Goal: Transaction & Acquisition: Book appointment/travel/reservation

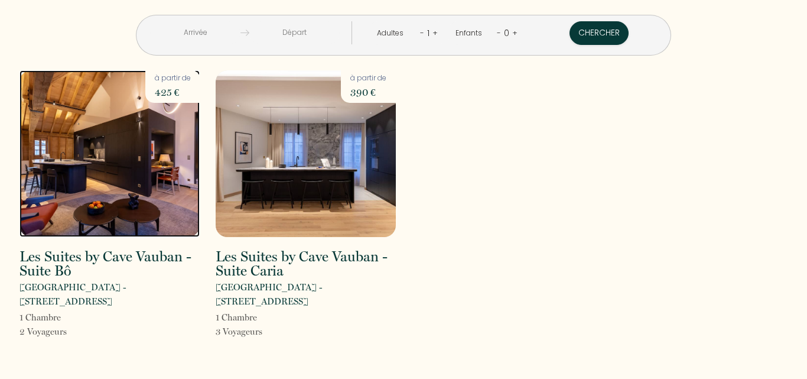
click at [123, 167] on img at bounding box center [109, 153] width 180 height 167
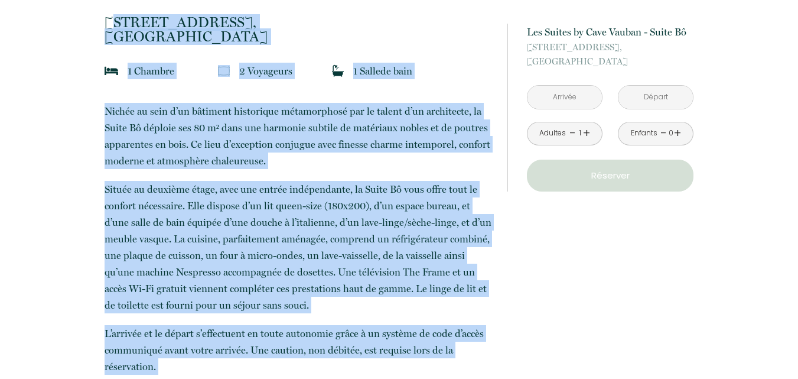
scroll to position [320, 0]
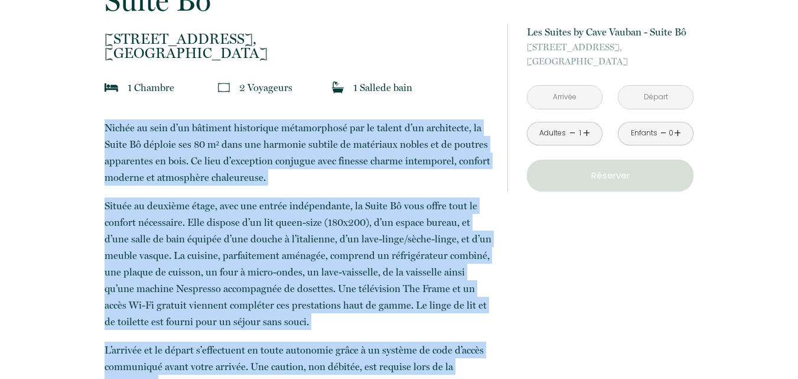
drag, startPoint x: 337, startPoint y: 252, endPoint x: 101, endPoint y: 120, distance: 270.0
copy p "Loremi do sita c’ad elitsedd eiusmodtem incididuntut lab et dolore m’al enimadm…"
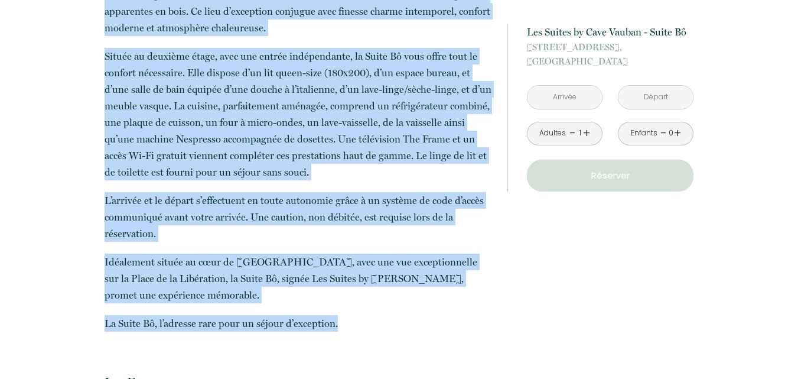
scroll to position [474, 0]
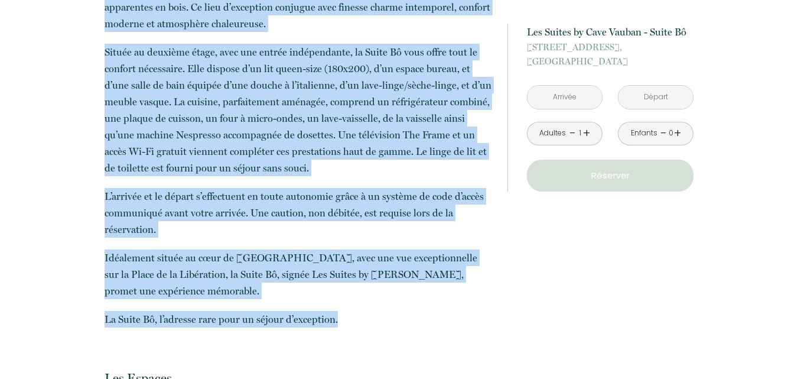
click at [188, 290] on p "Idéalement située au cœur de [GEOGRAPHIC_DATA], avec une vue exceptionnelle sur…" at bounding box center [298, 274] width 387 height 50
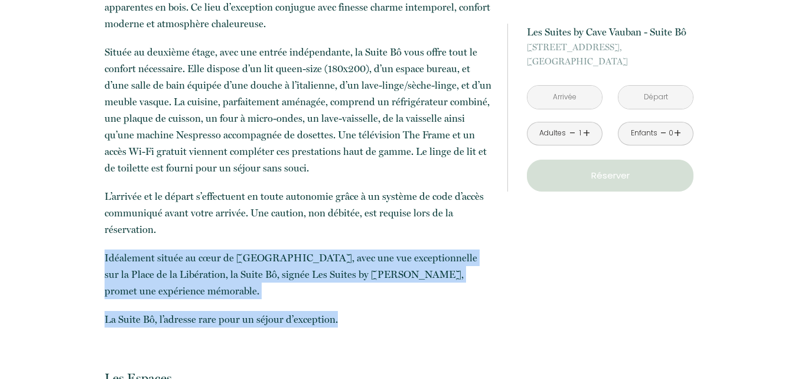
drag, startPoint x: 335, startPoint y: 322, endPoint x: 102, endPoint y: 260, distance: 242.0
copy p "Idéalement située au cœur de [GEOGRAPHIC_DATA], avec une vue exceptionnelle sur…"
click at [171, 318] on p "La Suite Bô, l’adresse rare pour un séjour d’exception." at bounding box center [298, 319] width 387 height 17
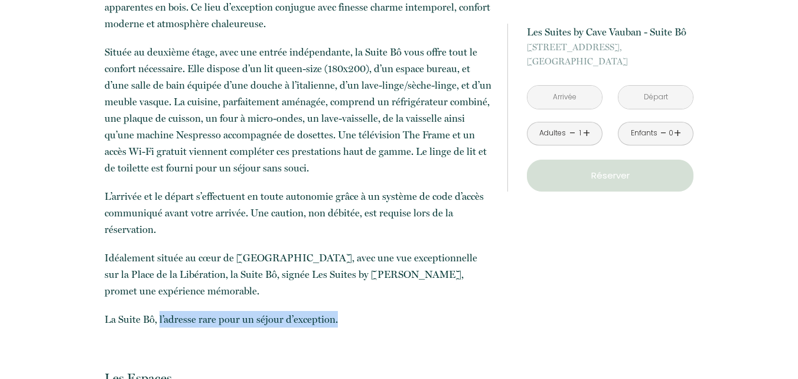
drag, startPoint x: 160, startPoint y: 318, endPoint x: 357, endPoint y: 324, distance: 197.3
click at [357, 324] on p "La Suite Bô, l’adresse rare pour un séjour d’exception." at bounding box center [298, 319] width 387 height 17
copy p "l’adresse rare pour un séjour d’exception."
click at [345, 317] on p "La Suite Bô, l’adresse rare pour un séjour d’exception." at bounding box center [298, 319] width 387 height 17
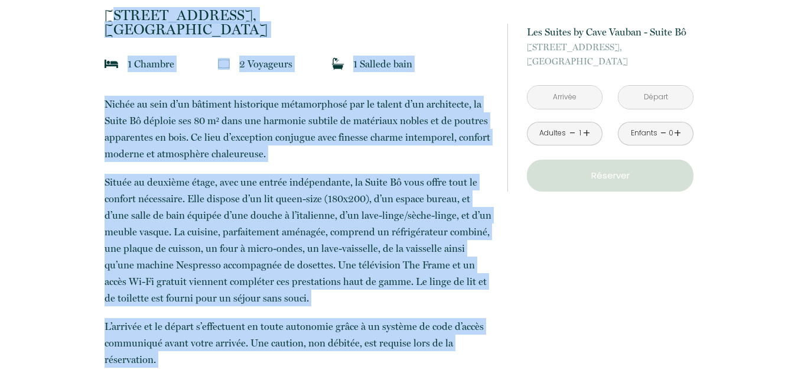
scroll to position [338, 0]
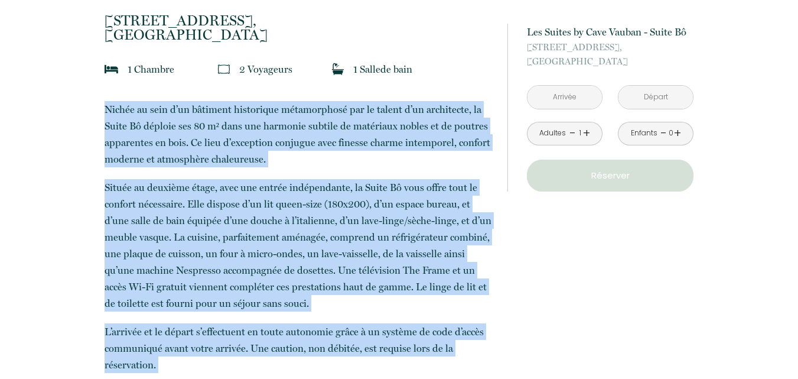
drag, startPoint x: 340, startPoint y: 320, endPoint x: 101, endPoint y: 105, distance: 321.6
copy p "Loremi do sita c’ad elitsedd eiusmodtem incididuntut lab et dolore m’al enimadm…"
click at [478, 247] on p "Située au deuxième étage, avec une entrée indépendante, la Suite Bô vous offre …" at bounding box center [298, 245] width 387 height 132
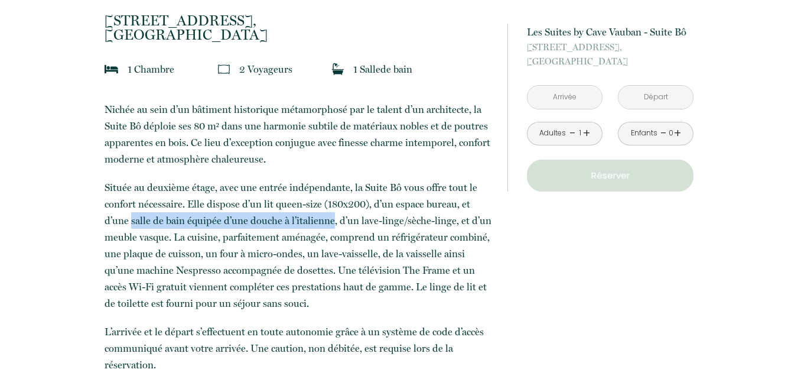
drag, startPoint x: 130, startPoint y: 221, endPoint x: 332, endPoint y: 227, distance: 202.1
click at [332, 227] on p "Située au deuxième étage, avec une entrée indépendante, la Suite Bô vous offre …" at bounding box center [298, 245] width 387 height 132
click at [304, 225] on p "Située au deuxième étage, avec une entrée indépendante, la Suite Bô vous offre …" at bounding box center [298, 245] width 387 height 132
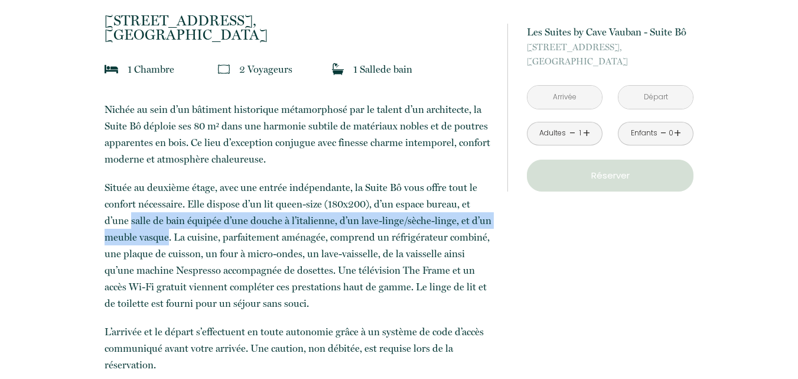
drag, startPoint x: 131, startPoint y: 219, endPoint x: 167, endPoint y: 245, distance: 44.6
click at [167, 245] on p "Située au deuxième étage, avec une entrée indépendante, la Suite Bô vous offre …" at bounding box center [298, 245] width 387 height 132
copy p "salle de bain équipée d’une douche à l’italienne, d’un lave-linge/sèche-linge, …"
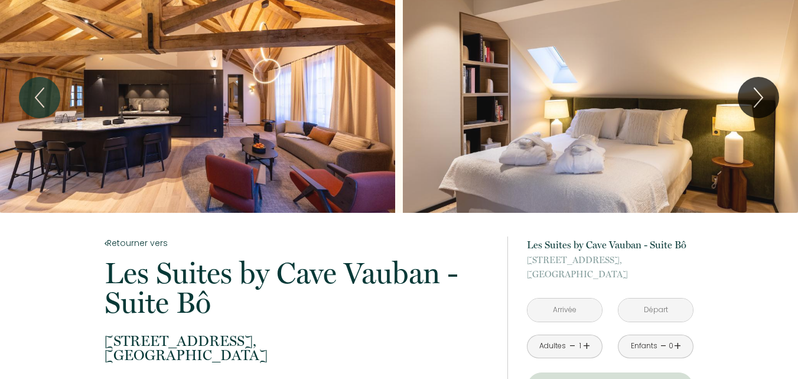
scroll to position [0, 0]
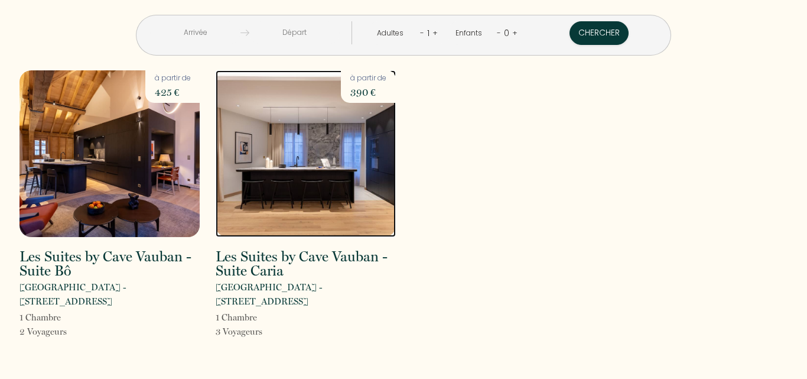
click at [312, 157] on img at bounding box center [306, 153] width 180 height 167
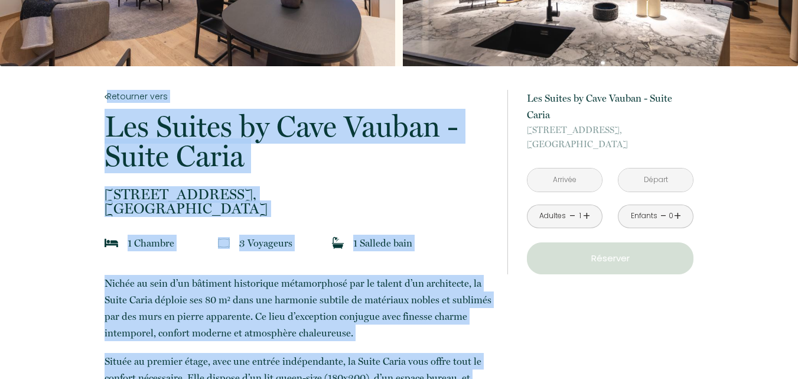
scroll to position [87, 0]
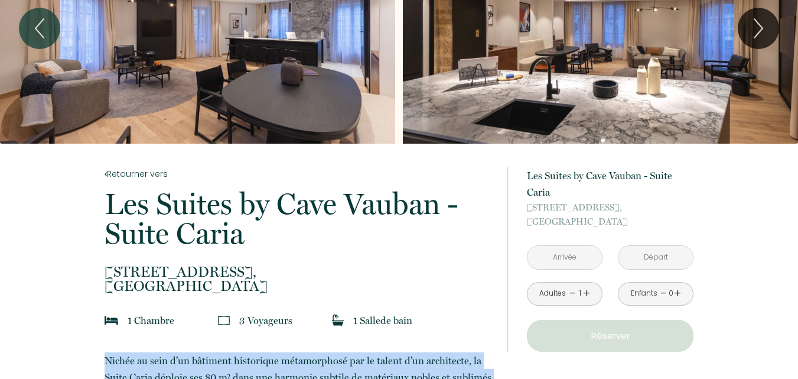
drag, startPoint x: 354, startPoint y: 342, endPoint x: 102, endPoint y: 365, distance: 253.8
copy p "Loremi do sita c’ad elitsedd eiusmodtem incididuntut lab et dolore m’al enimadm…"
click at [234, 77] on div "Slideshow" at bounding box center [197, 28] width 395 height 231
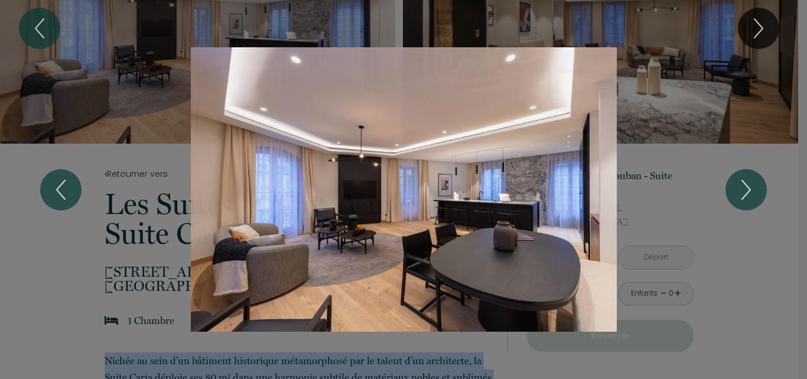
click at [377, 174] on div "Slideshow" at bounding box center [403, 189] width 605 height 284
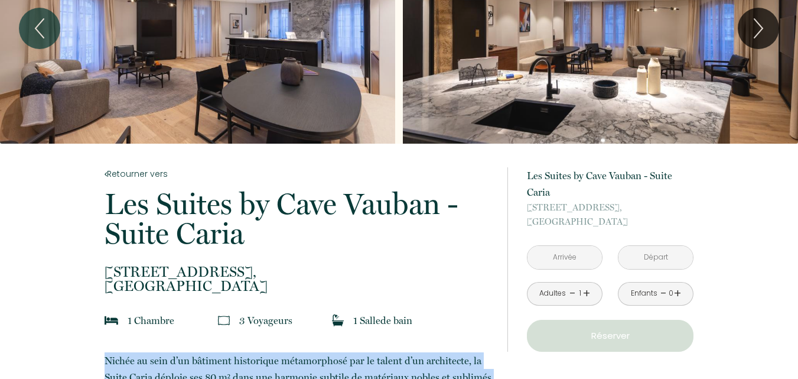
click at [298, 90] on div "Slideshow" at bounding box center [197, 28] width 395 height 231
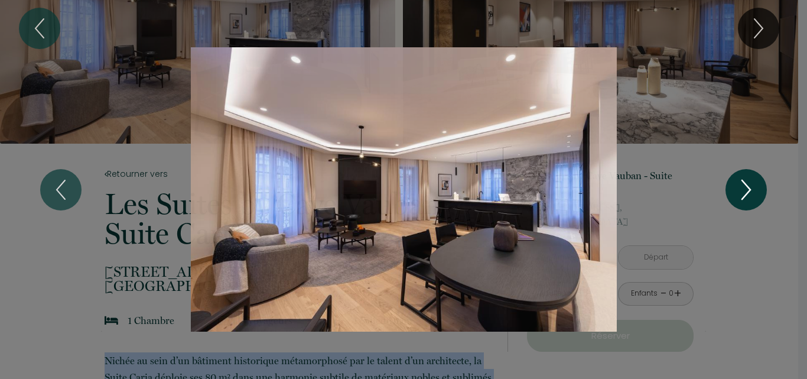
click at [747, 189] on icon "Next" at bounding box center [746, 189] width 25 height 35
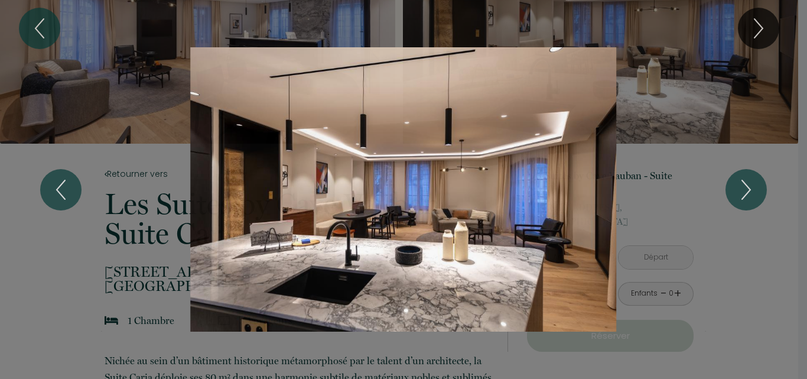
click at [735, 236] on div "1 2 3 4 5 6 7 8 9 10 11 12 13 14 15 16 17 18 19 20 21 22 23 24 25" at bounding box center [403, 189] width 807 height 379
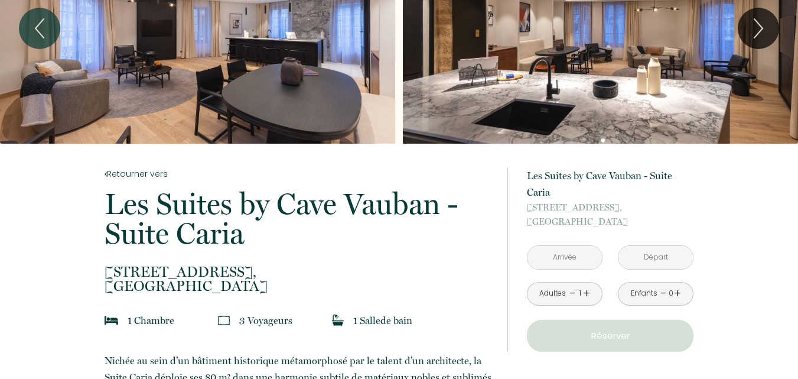
click at [312, 63] on div "Slideshow" at bounding box center [197, 28] width 395 height 231
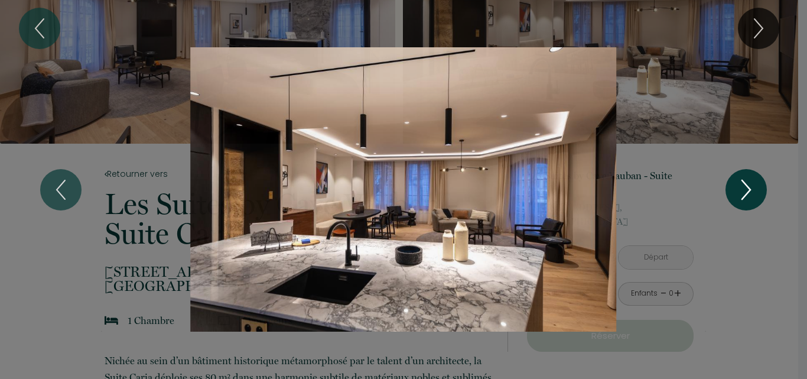
click at [745, 190] on icon "Next" at bounding box center [746, 189] width 25 height 35
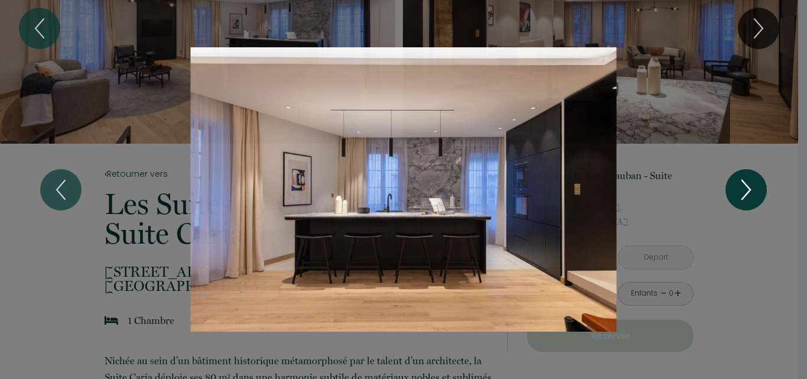
click at [745, 192] on icon "Next" at bounding box center [746, 189] width 25 height 35
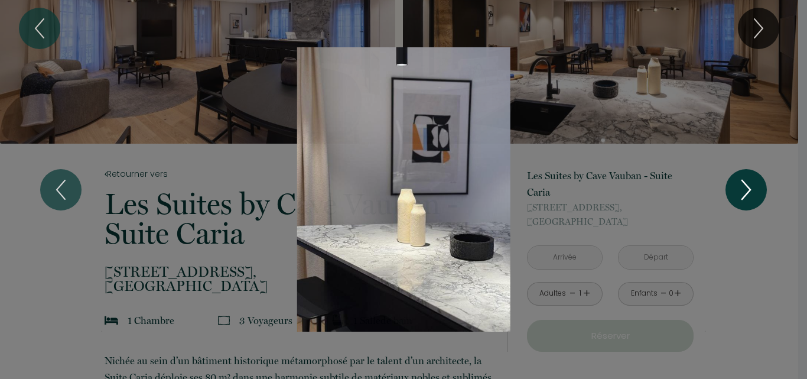
click at [745, 192] on icon "Next" at bounding box center [746, 189] width 25 height 35
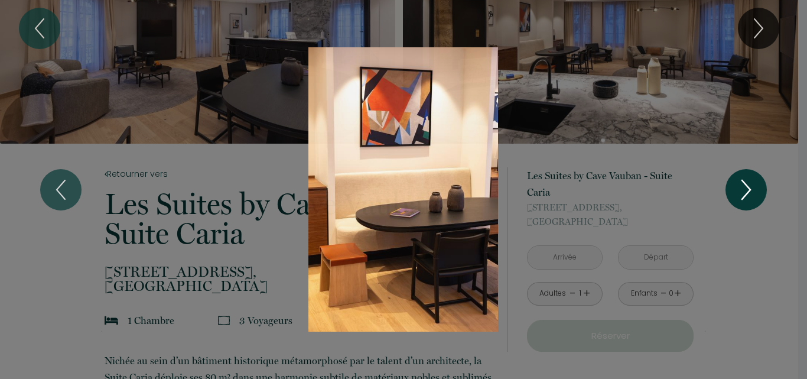
click at [745, 192] on icon "Next" at bounding box center [746, 189] width 25 height 35
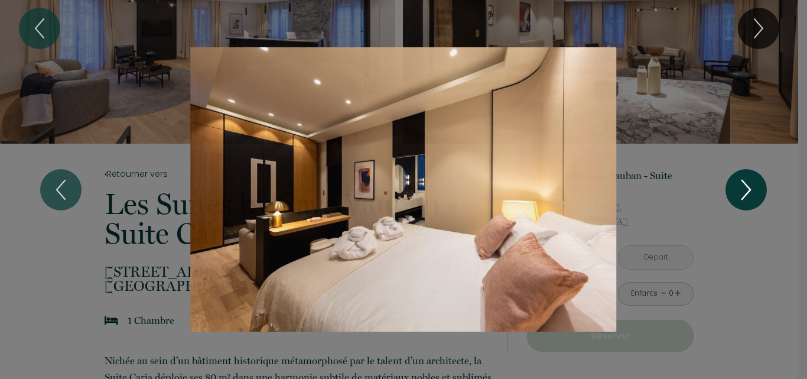
click at [738, 188] on icon "Next" at bounding box center [746, 189] width 25 height 35
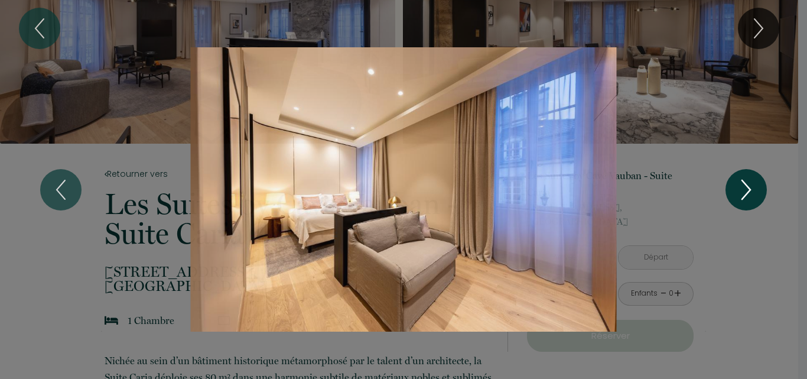
click at [738, 188] on icon "Next" at bounding box center [746, 189] width 25 height 35
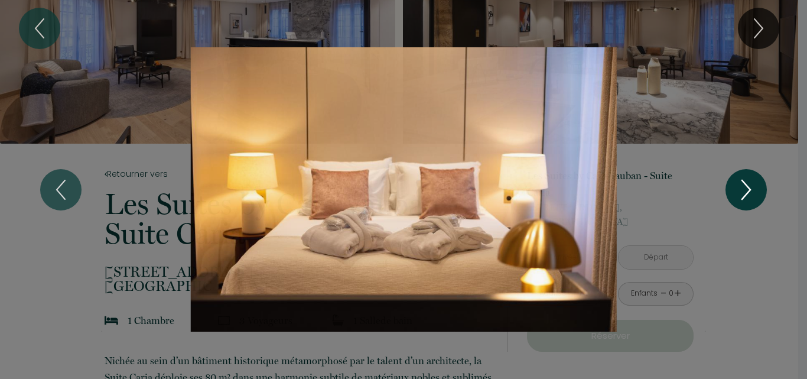
click at [743, 186] on icon "Next" at bounding box center [746, 189] width 25 height 35
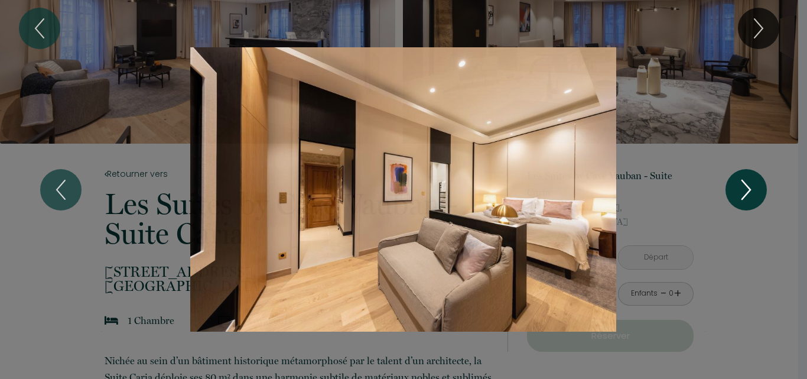
click at [743, 186] on icon "Next" at bounding box center [746, 189] width 25 height 35
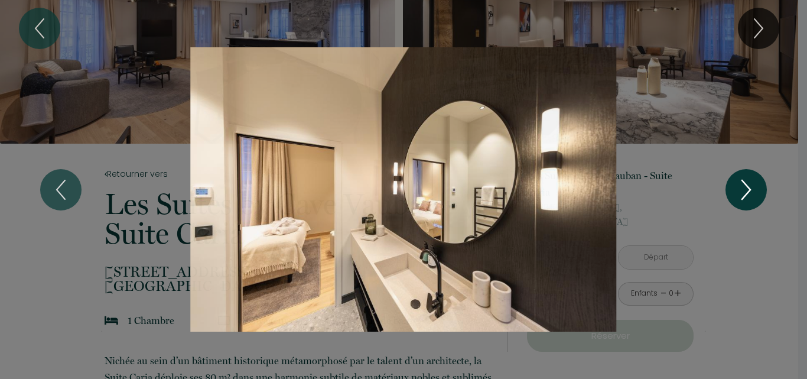
click at [747, 190] on icon "Next" at bounding box center [746, 189] width 25 height 35
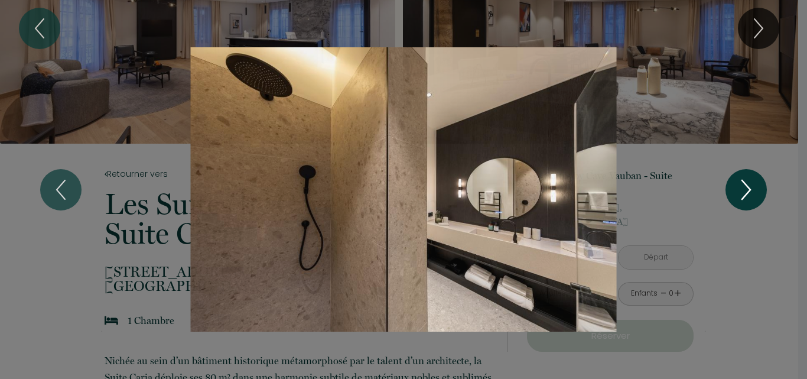
click at [747, 190] on icon "Next" at bounding box center [746, 189] width 25 height 35
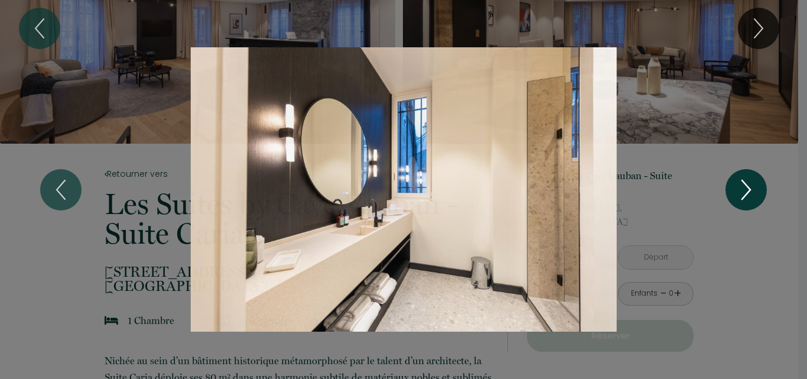
click at [747, 190] on icon "Next" at bounding box center [746, 189] width 25 height 35
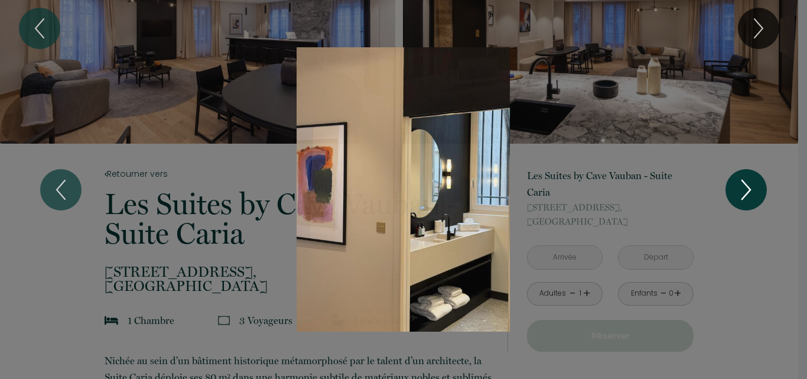
click at [747, 190] on icon "Next" at bounding box center [746, 189] width 25 height 35
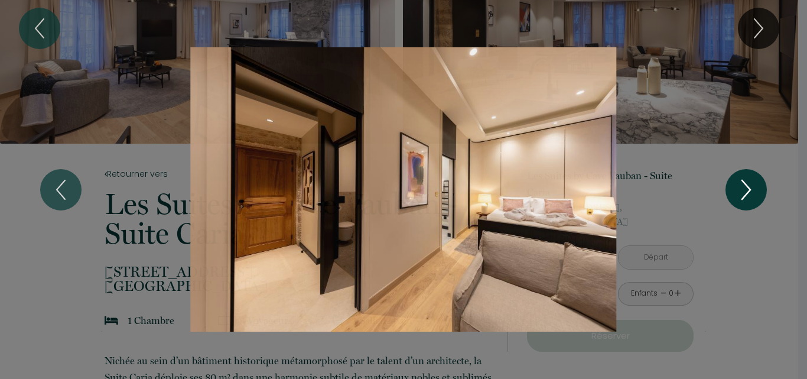
click at [747, 190] on icon "Next" at bounding box center [746, 189] width 25 height 35
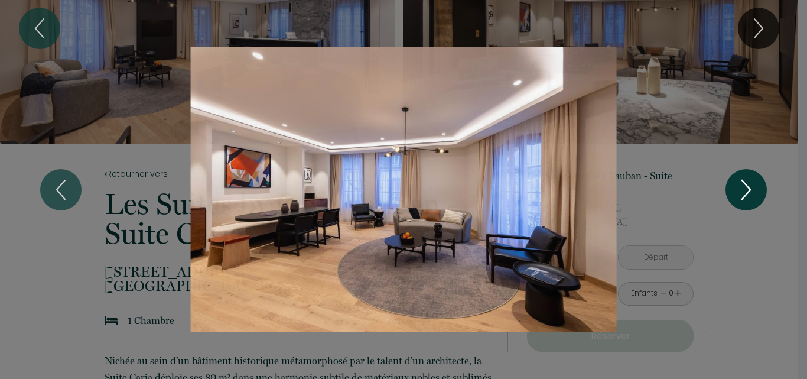
click at [747, 190] on icon "Next" at bounding box center [746, 189] width 25 height 35
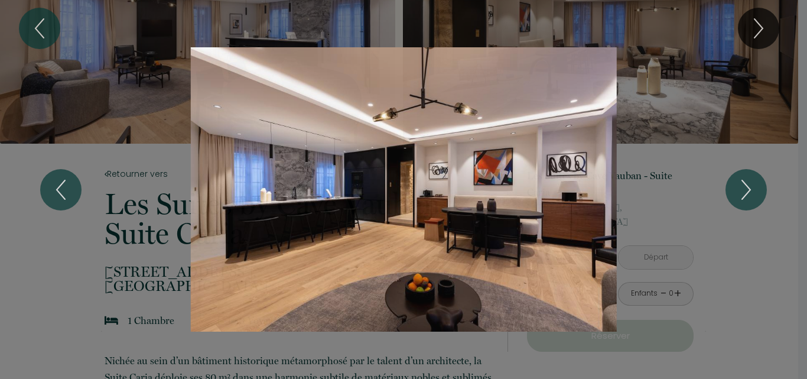
click at [742, 256] on div "1 2 3 4 5 6 7 8 9 10 11 12 13 14 15 16 17 18 19 20 21 22 23 24 25" at bounding box center [403, 189] width 807 height 379
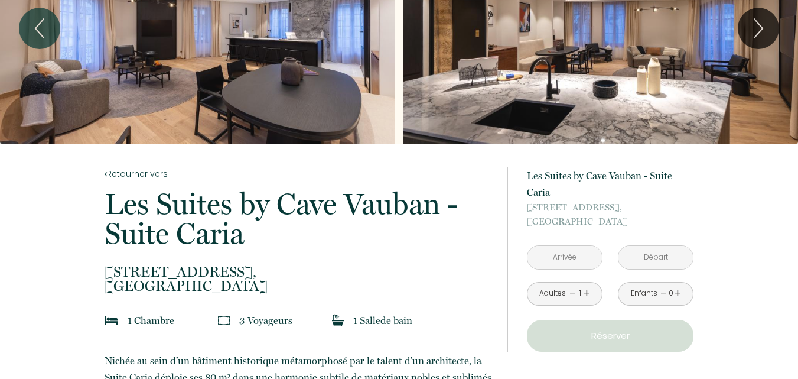
click at [548, 123] on div "Slideshow" at bounding box center [600, 28] width 395 height 231
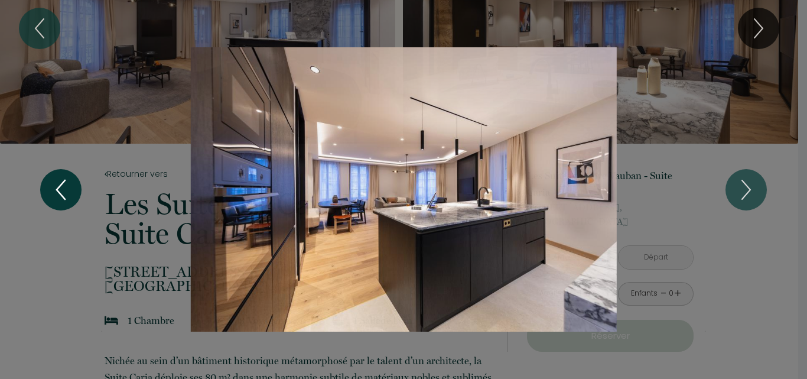
click at [53, 184] on icon "Previous" at bounding box center [60, 189] width 25 height 35
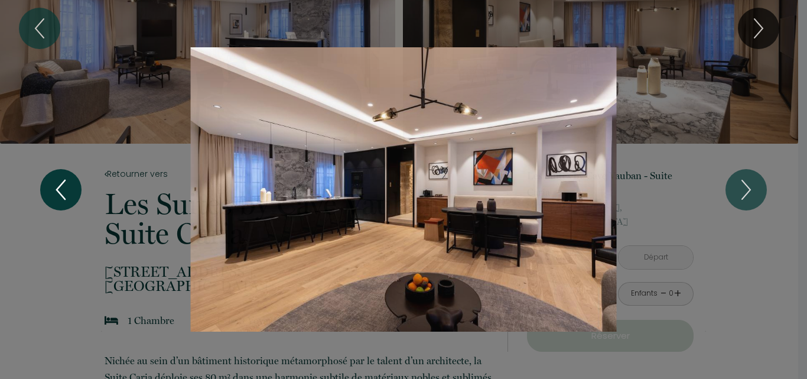
click at [53, 184] on icon "Previous" at bounding box center [60, 189] width 25 height 35
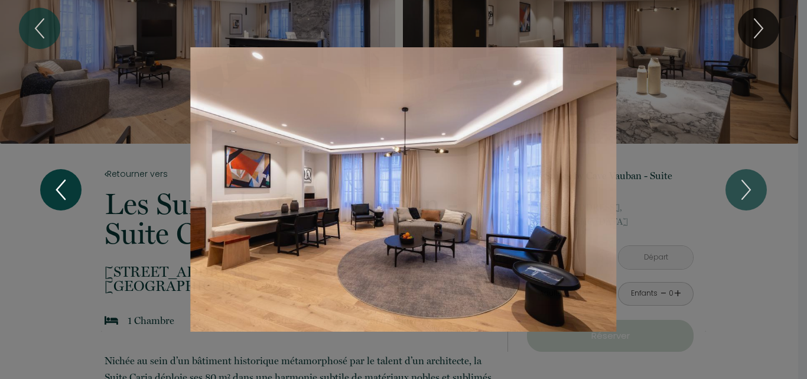
click at [53, 184] on icon "Previous" at bounding box center [60, 189] width 25 height 35
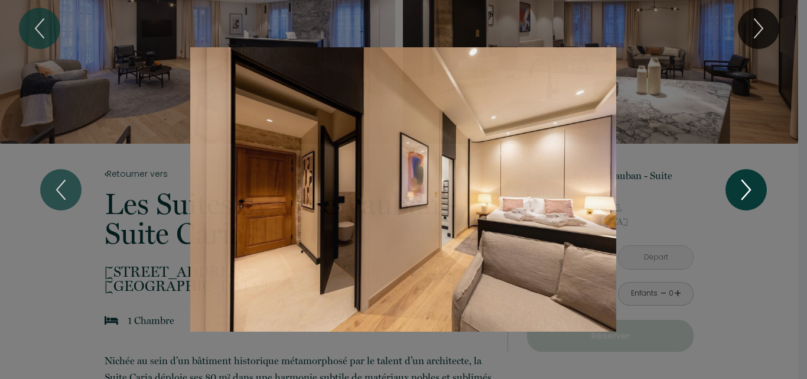
click at [742, 190] on icon "Next" at bounding box center [746, 189] width 25 height 35
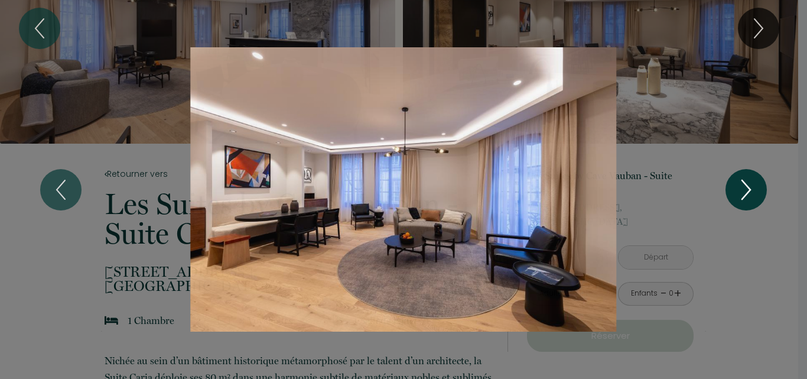
click at [742, 190] on icon "Next" at bounding box center [746, 189] width 25 height 35
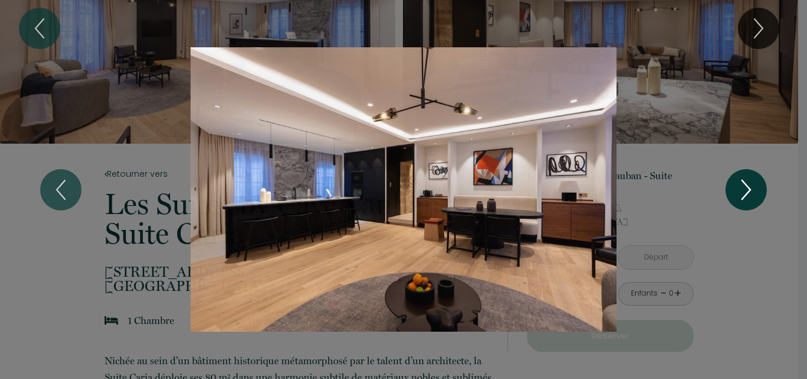
click at [742, 190] on icon "Next" at bounding box center [746, 189] width 25 height 35
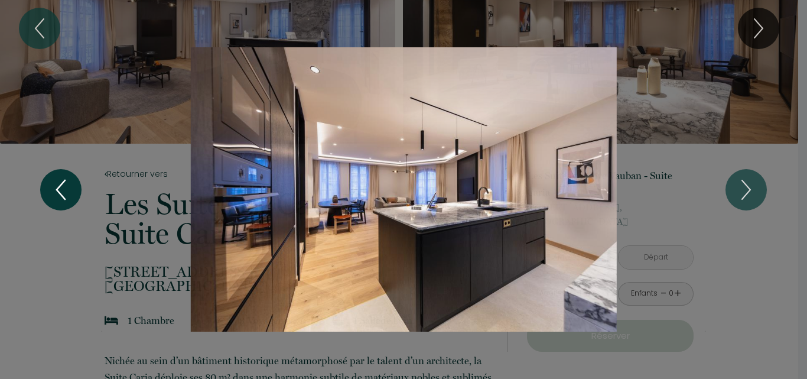
click at [61, 188] on icon "Previous" at bounding box center [60, 189] width 25 height 35
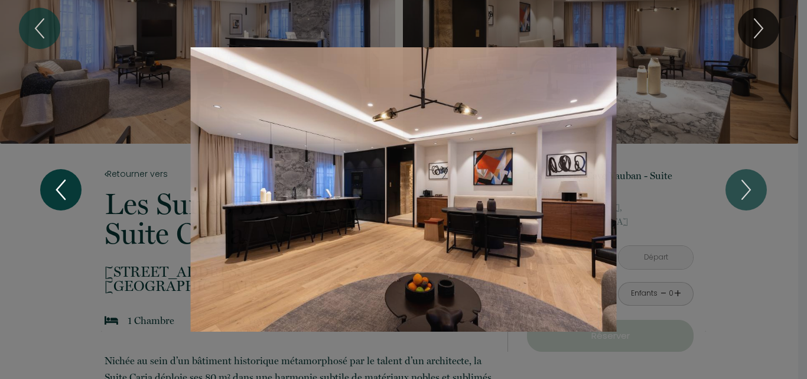
click at [61, 188] on icon "Previous" at bounding box center [60, 189] width 25 height 35
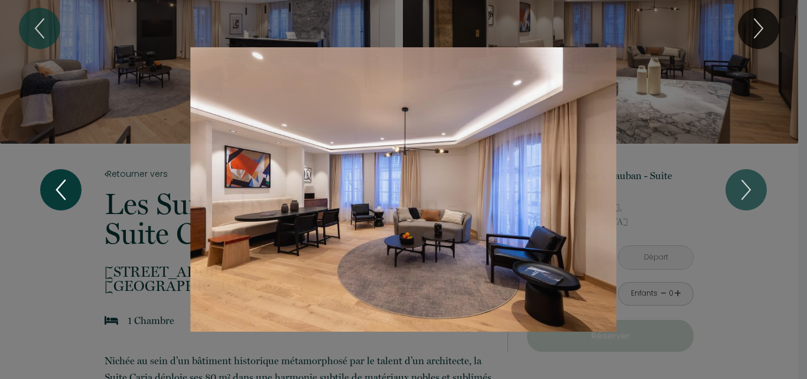
click at [61, 188] on icon "Previous" at bounding box center [60, 189] width 25 height 35
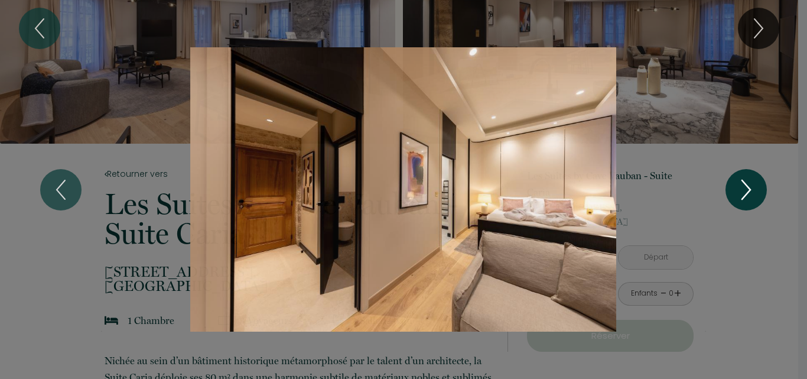
click at [752, 190] on icon "Next" at bounding box center [746, 189] width 25 height 35
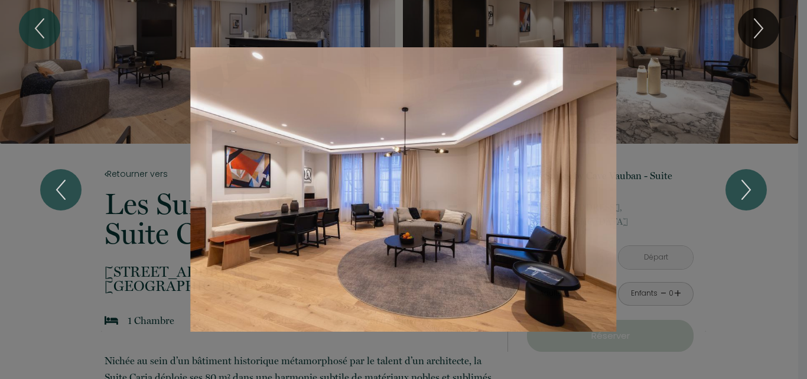
click at [747, 247] on div "1 2 3 4 5 6 7 8 9 10 11 12 13 14 15 16 17 18 19 20 21 22 23 24 25" at bounding box center [403, 189] width 807 height 379
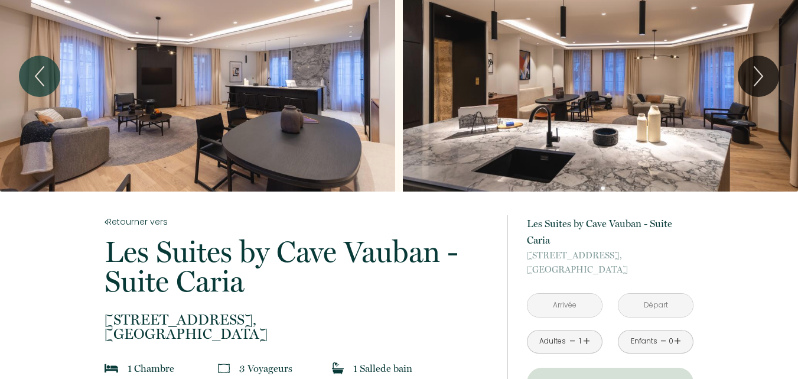
scroll to position [0, 0]
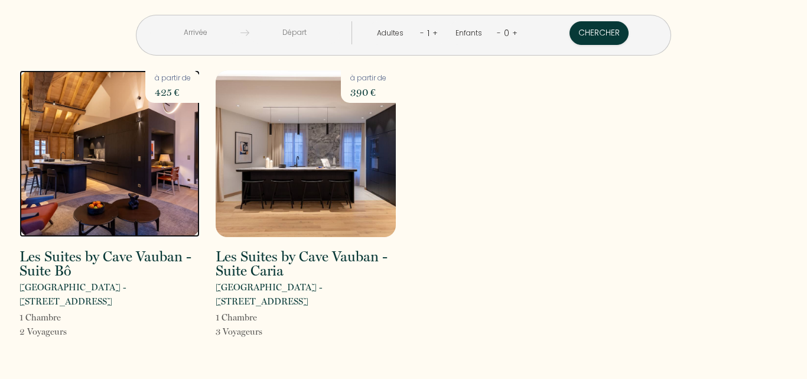
click at [109, 168] on img at bounding box center [109, 153] width 180 height 167
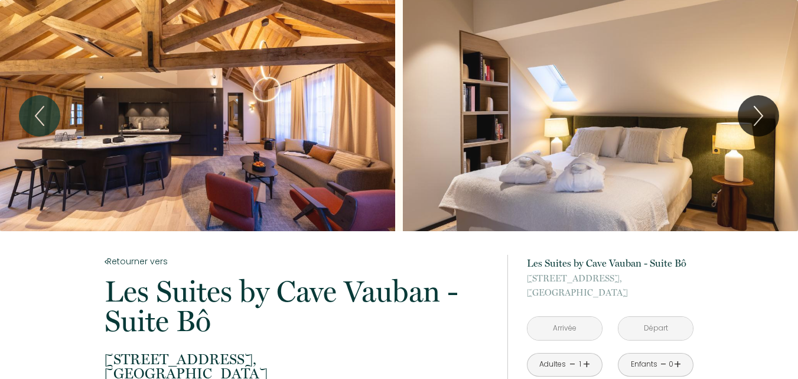
click at [205, 138] on div "Slideshow" at bounding box center [197, 115] width 395 height 231
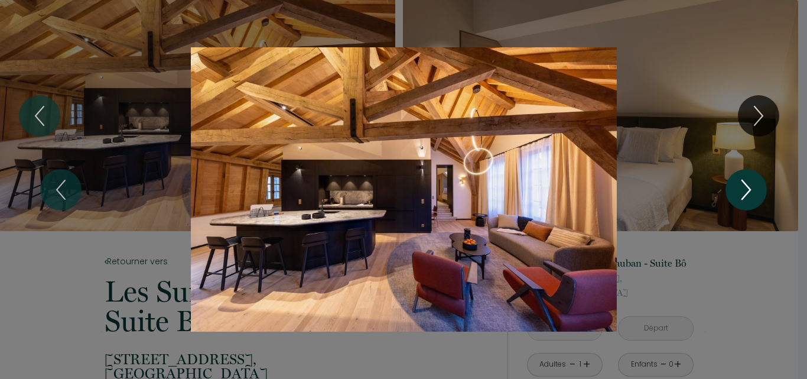
click at [744, 195] on icon "Next" at bounding box center [746, 189] width 8 height 19
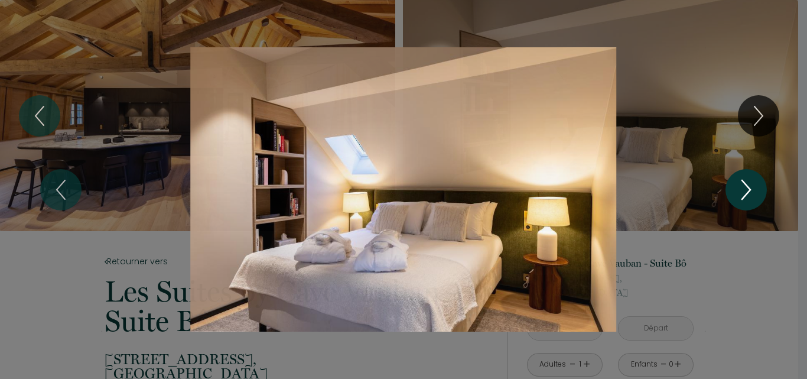
click at [745, 190] on icon "Next" at bounding box center [746, 189] width 25 height 35
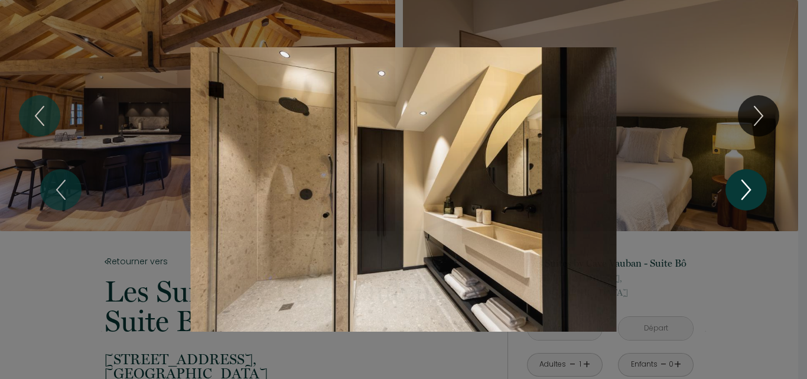
click at [749, 188] on icon "Next" at bounding box center [746, 189] width 8 height 19
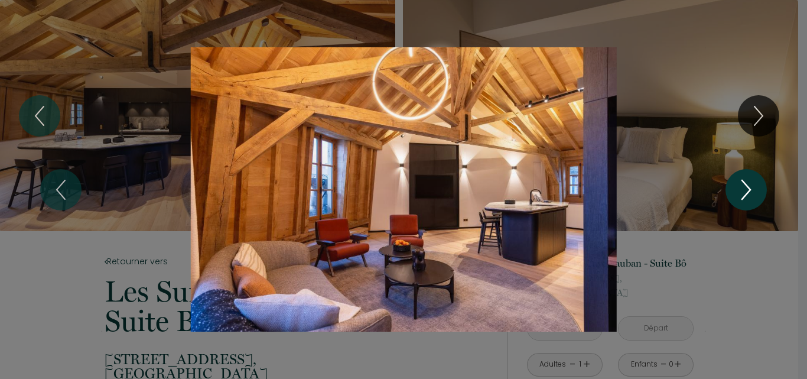
click at [752, 184] on icon "Next" at bounding box center [746, 189] width 25 height 35
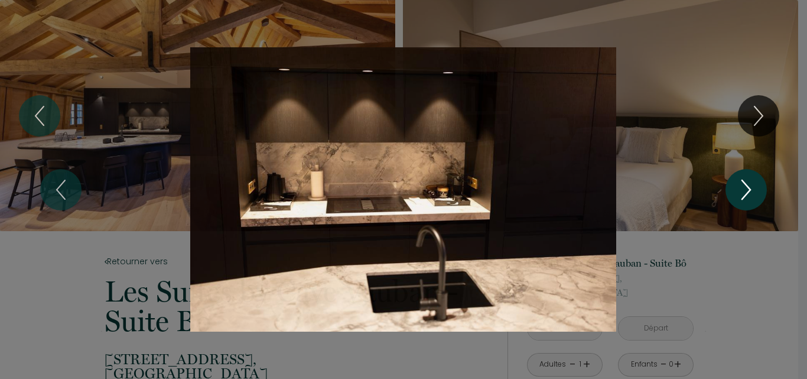
click at [752, 184] on icon "Next" at bounding box center [746, 189] width 25 height 35
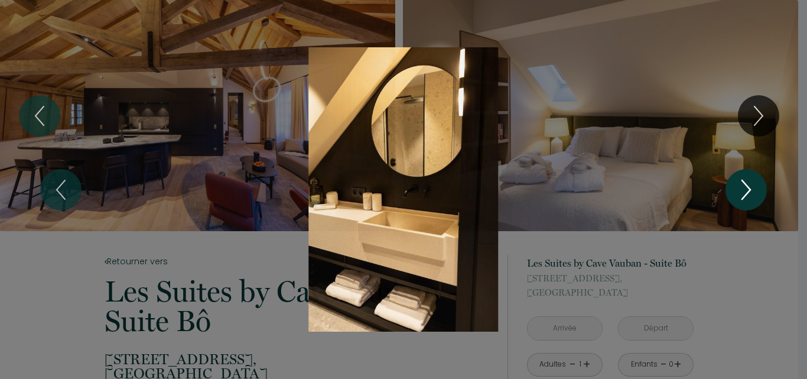
click at [752, 184] on icon "Next" at bounding box center [746, 189] width 25 height 35
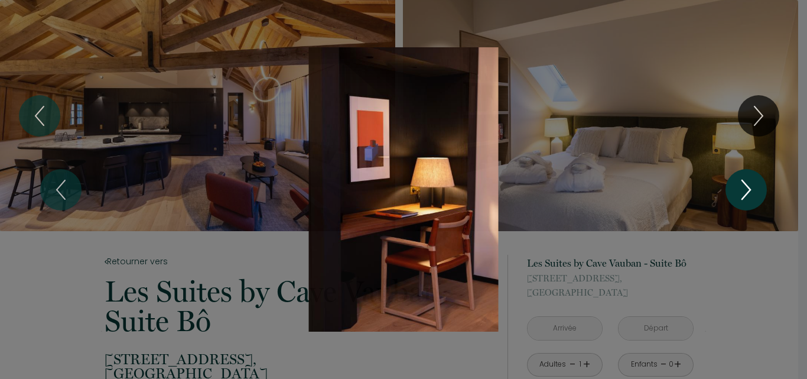
click at [743, 188] on icon "Next" at bounding box center [746, 189] width 25 height 35
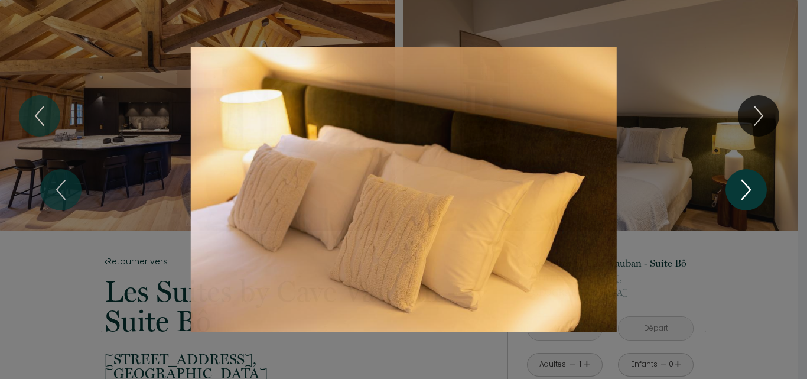
click at [744, 187] on icon "Next" at bounding box center [746, 189] width 25 height 35
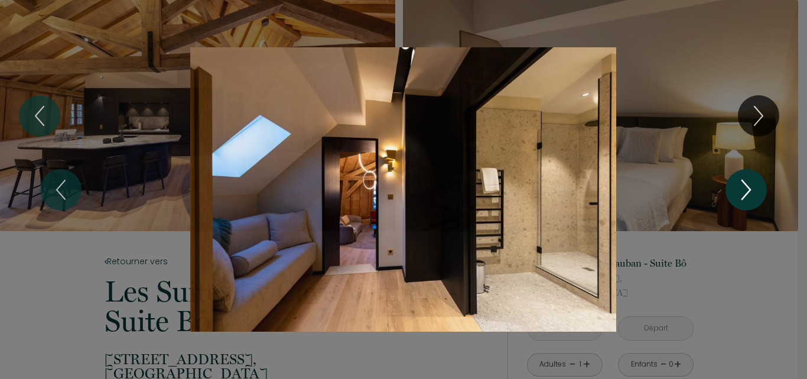
click at [739, 194] on icon "Next" at bounding box center [746, 189] width 25 height 35
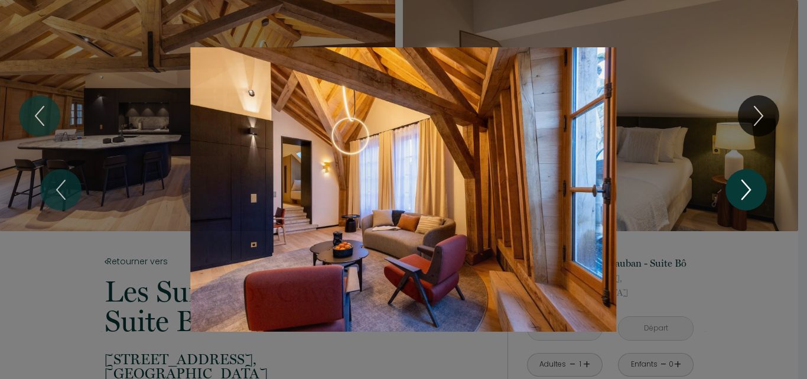
click at [744, 188] on icon "Next" at bounding box center [746, 189] width 25 height 35
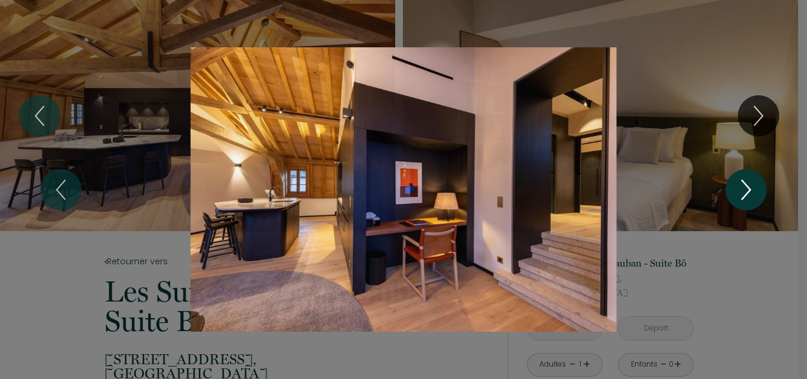
click at [744, 188] on icon "Next" at bounding box center [746, 189] width 25 height 35
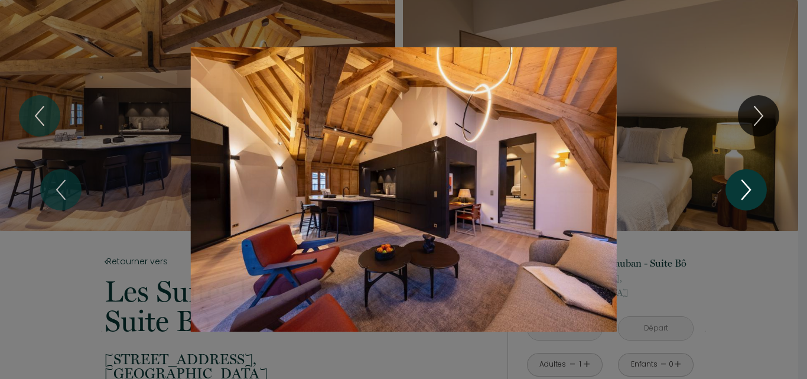
click at [744, 188] on icon "Next" at bounding box center [746, 189] width 25 height 35
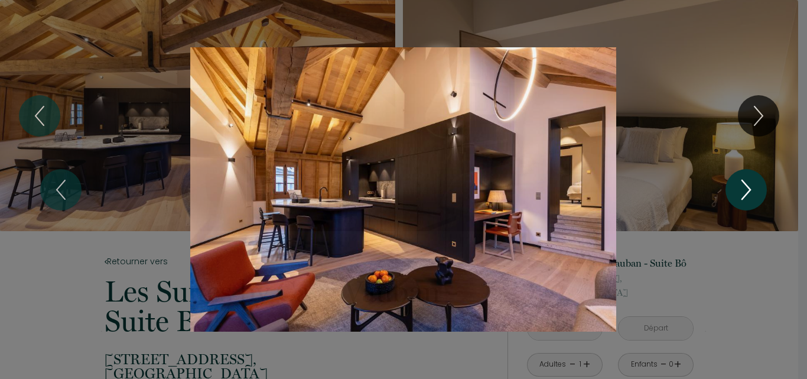
click at [744, 188] on icon "Next" at bounding box center [746, 189] width 25 height 35
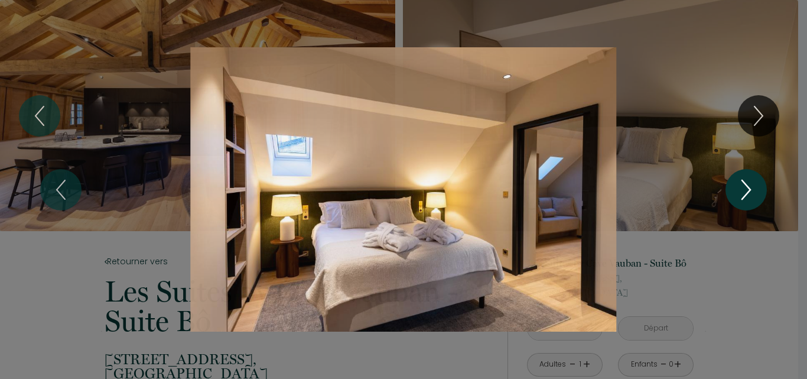
click at [744, 188] on icon "Next" at bounding box center [746, 189] width 25 height 35
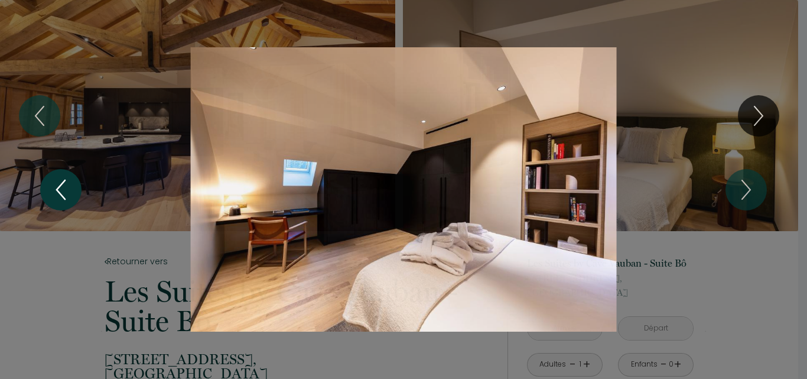
click at [53, 190] on icon "Previous" at bounding box center [60, 189] width 25 height 35
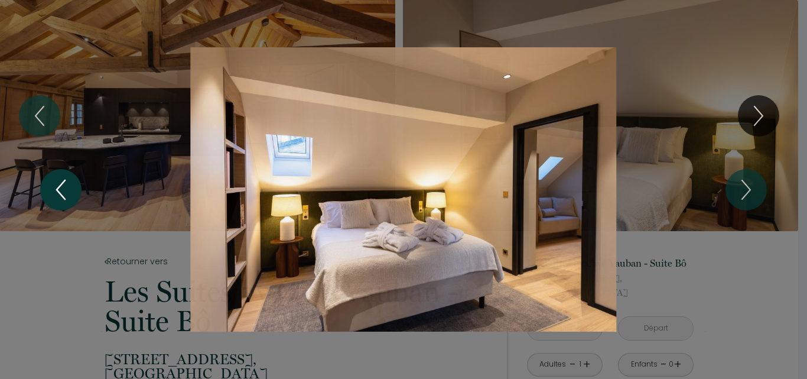
click at [53, 190] on icon "Previous" at bounding box center [60, 189] width 25 height 35
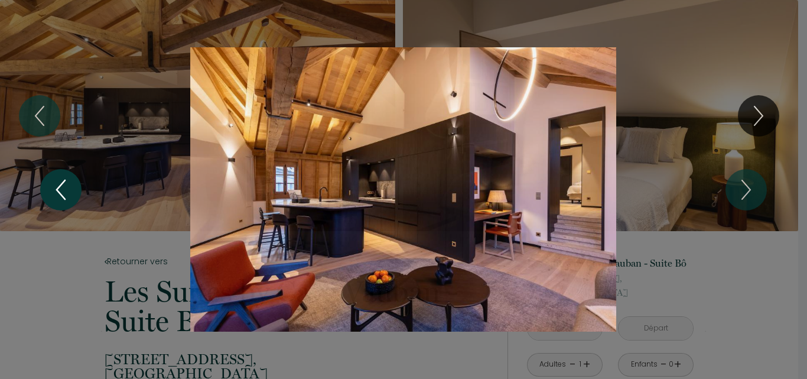
click at [53, 190] on icon "Previous" at bounding box center [60, 189] width 25 height 35
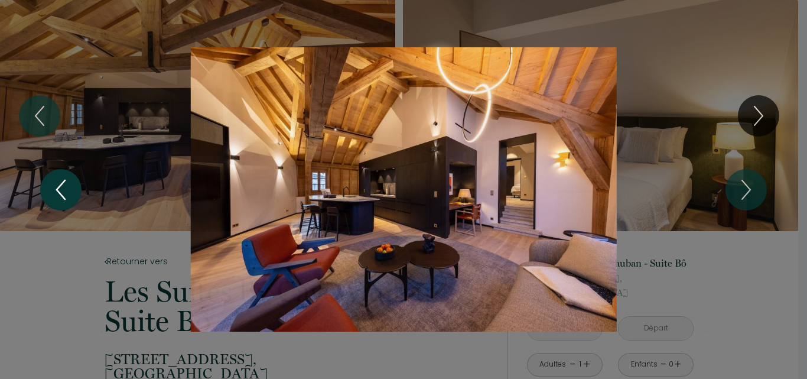
click at [53, 190] on icon "Previous" at bounding box center [60, 189] width 25 height 35
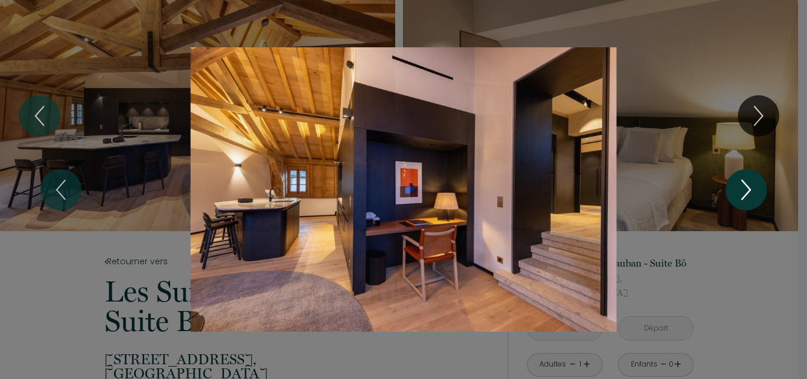
click at [742, 182] on icon "Next" at bounding box center [746, 189] width 25 height 35
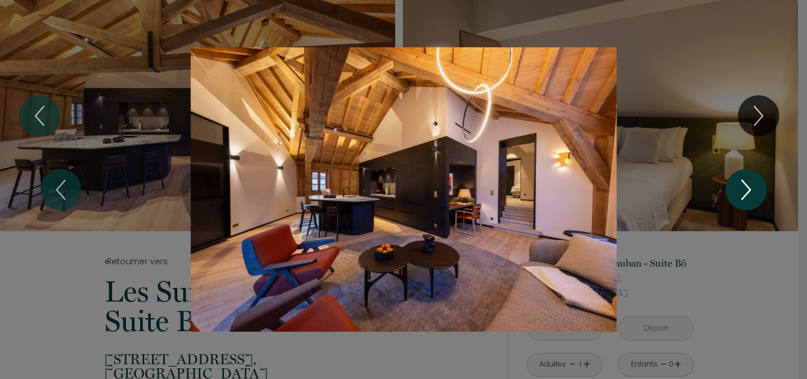
click at [744, 185] on icon "Next" at bounding box center [746, 189] width 25 height 35
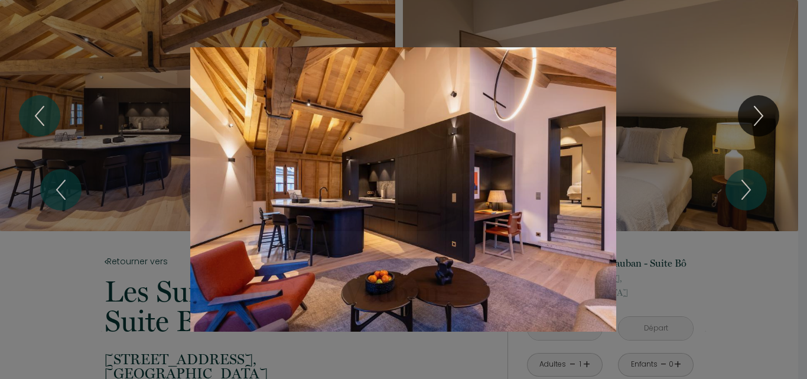
click at [478, 177] on div "Slideshow" at bounding box center [403, 189] width 605 height 284
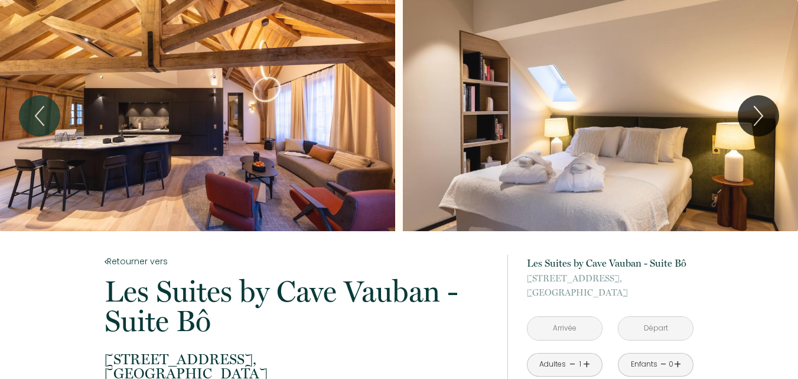
click at [216, 126] on div "Slideshow" at bounding box center [197, 115] width 395 height 231
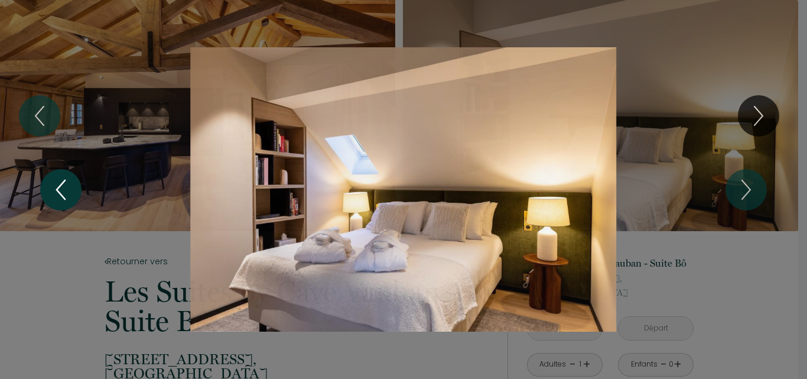
click at [58, 181] on icon "Previous" at bounding box center [60, 189] width 25 height 35
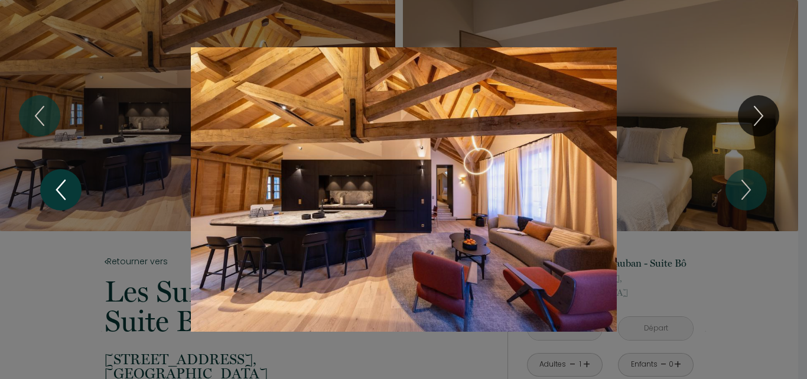
click at [58, 181] on icon "Previous" at bounding box center [60, 189] width 25 height 35
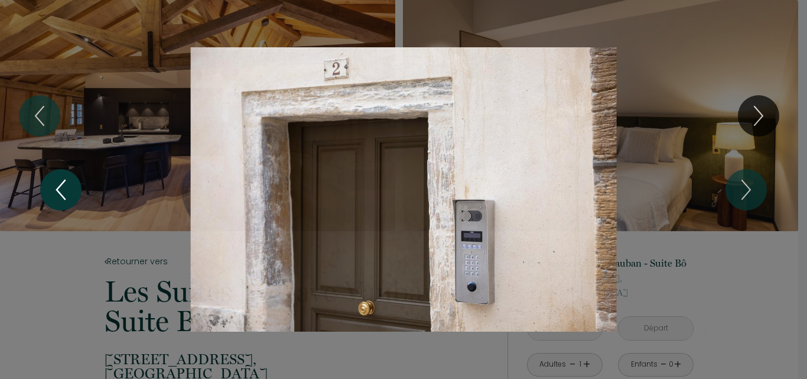
click at [58, 181] on icon "Previous" at bounding box center [60, 189] width 25 height 35
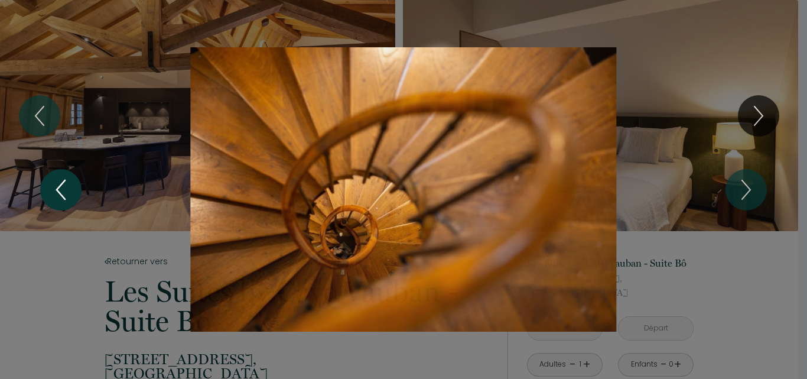
click at [58, 181] on icon "Previous" at bounding box center [60, 189] width 25 height 35
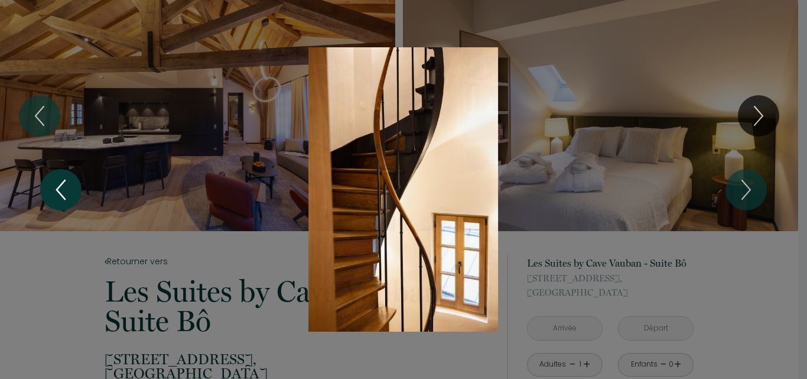
click at [58, 181] on icon "Previous" at bounding box center [60, 189] width 25 height 35
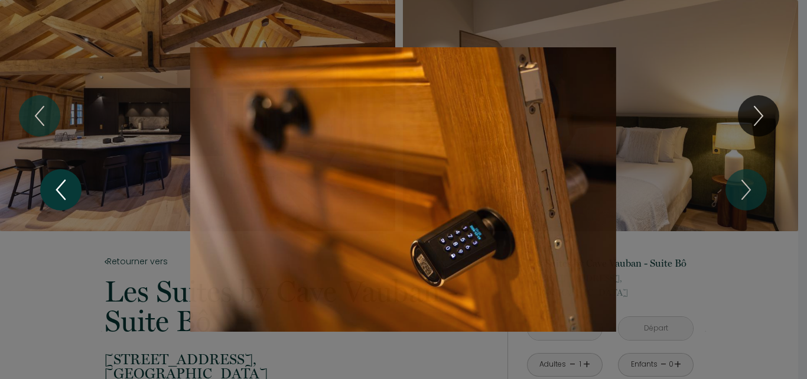
click at [58, 181] on icon "Previous" at bounding box center [60, 189] width 25 height 35
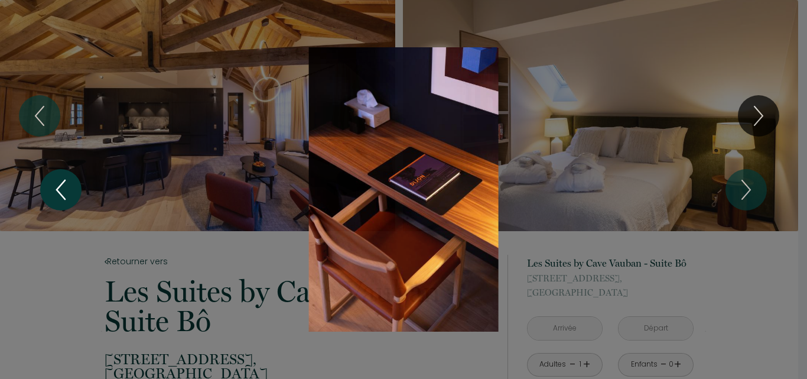
click at [58, 181] on icon "Previous" at bounding box center [60, 189] width 25 height 35
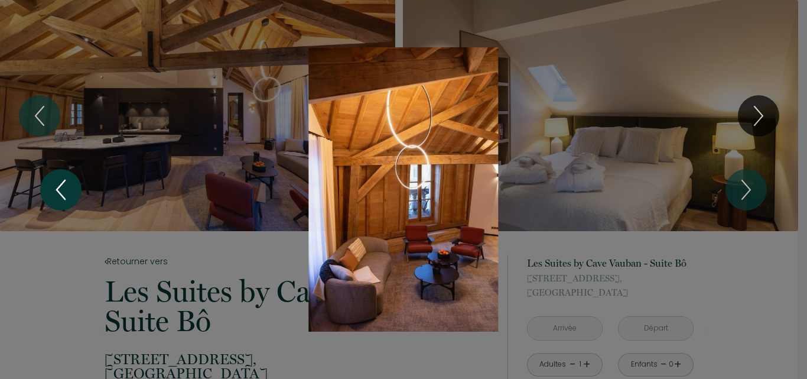
click at [58, 181] on icon "Previous" at bounding box center [60, 189] width 25 height 35
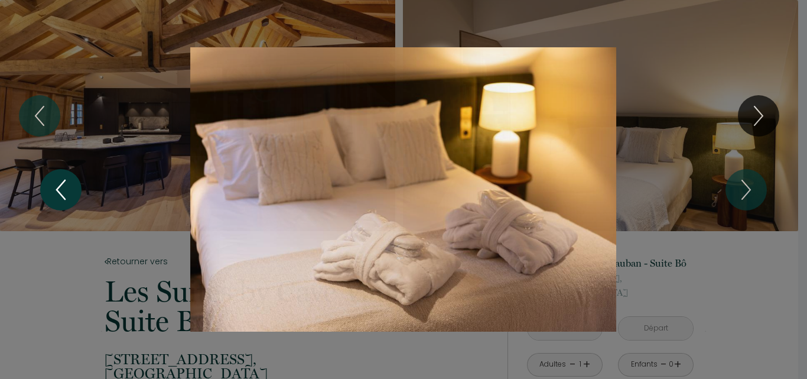
click at [58, 181] on icon "Previous" at bounding box center [60, 189] width 25 height 35
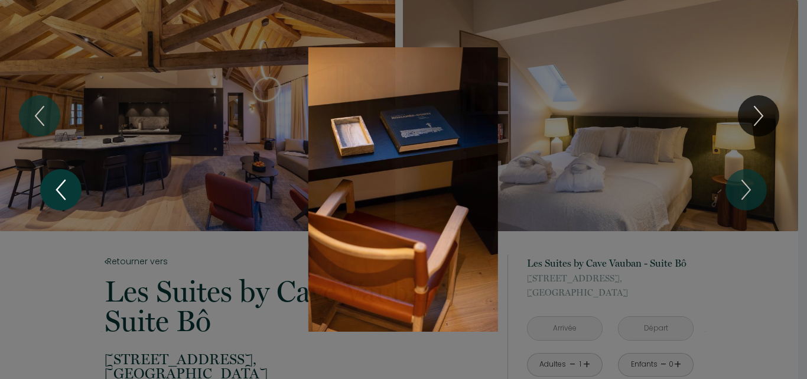
click at [58, 181] on icon "Previous" at bounding box center [60, 189] width 25 height 35
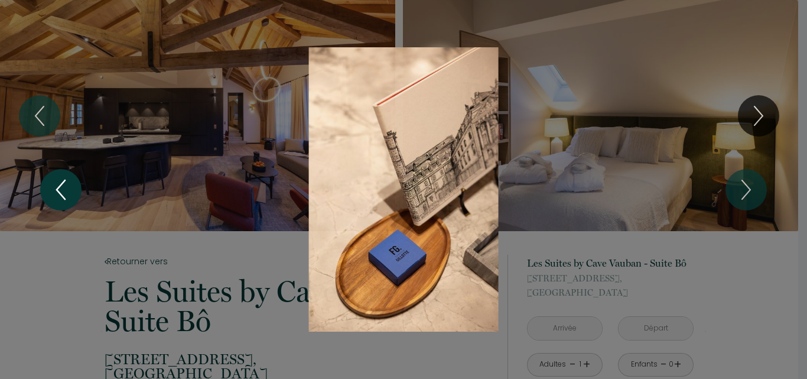
click at [58, 181] on icon "Previous" at bounding box center [60, 189] width 25 height 35
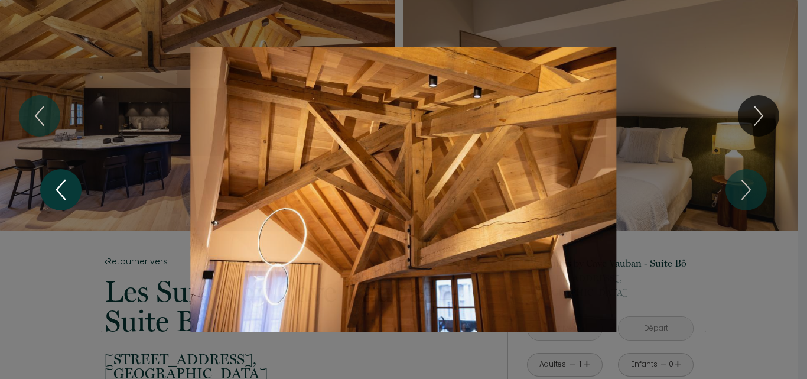
click at [58, 181] on icon "Previous" at bounding box center [60, 189] width 25 height 35
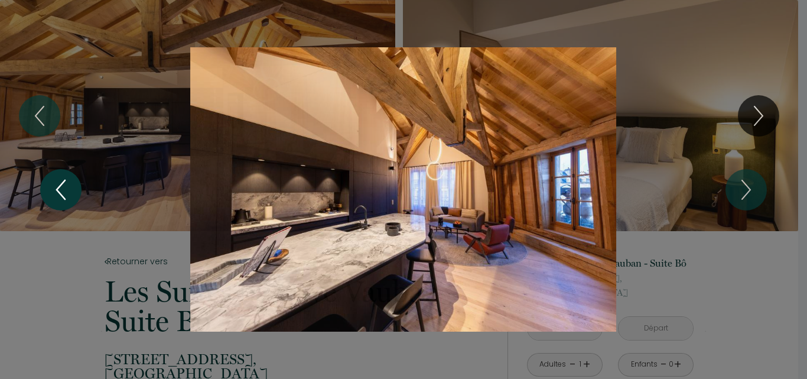
click at [58, 181] on icon "Previous" at bounding box center [60, 189] width 25 height 35
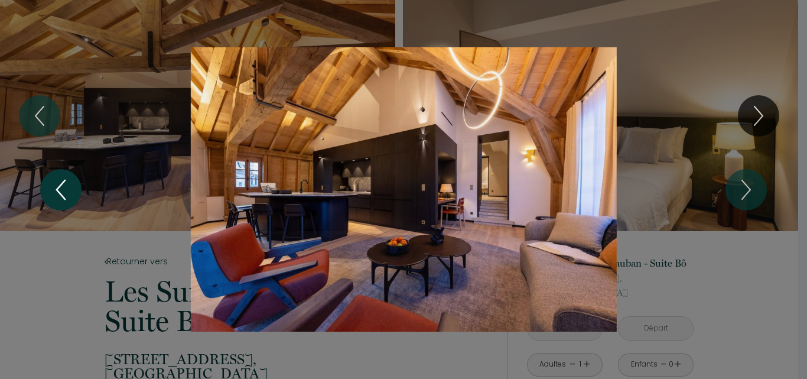
click at [58, 181] on icon "Previous" at bounding box center [60, 189] width 25 height 35
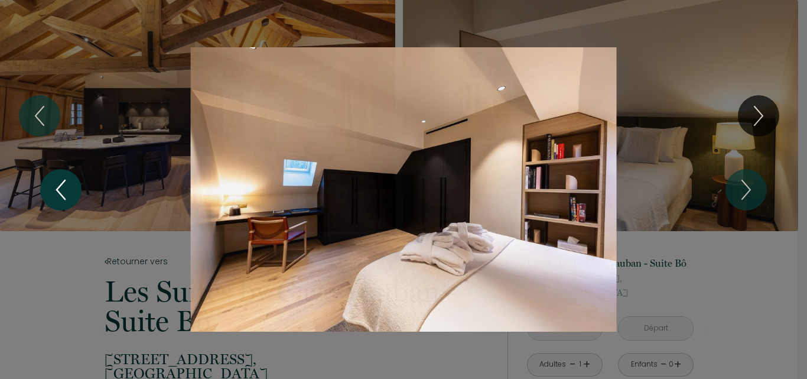
click at [58, 181] on icon "Previous" at bounding box center [60, 189] width 25 height 35
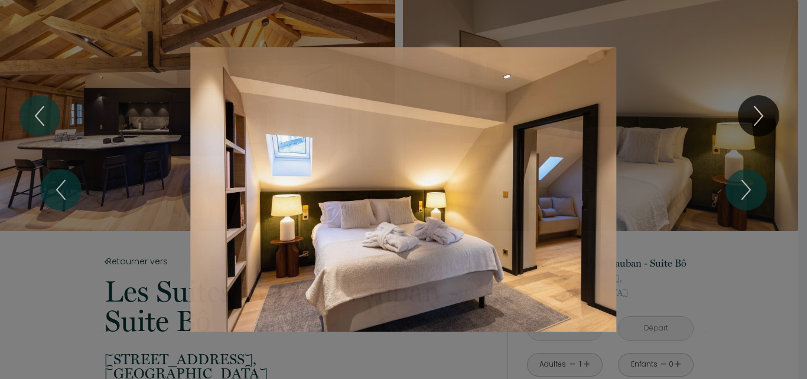
click at [729, 270] on div "1 2 3 4 5 6 7 8 9 10 11 12 13 14 15 16 17 18 19 20 21 22 23 24 25 26 27" at bounding box center [403, 189] width 807 height 379
